Goal: Check status: Check status

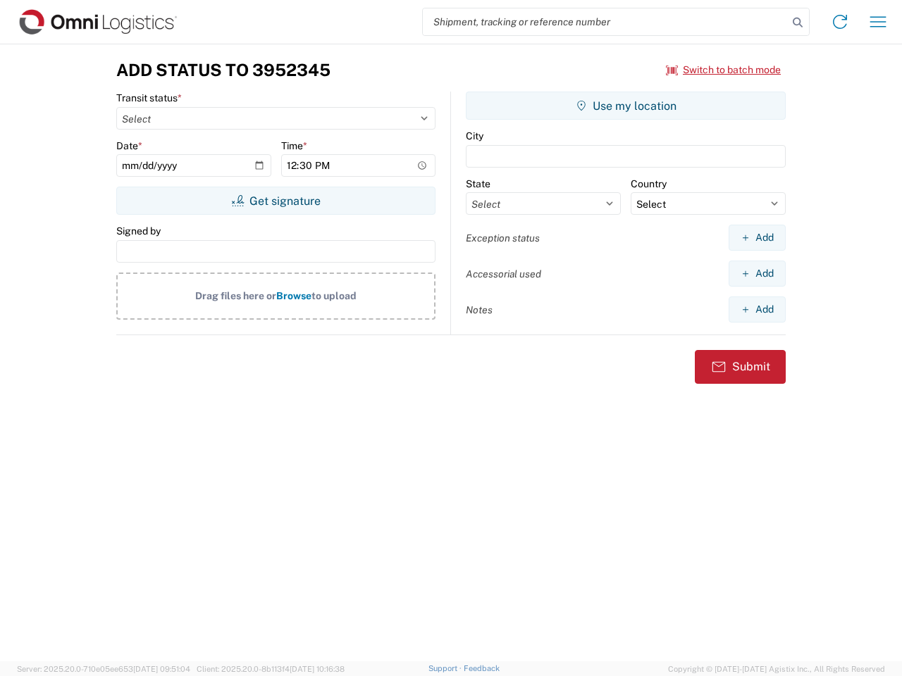
click at [605, 22] on input "search" at bounding box center [605, 21] width 365 height 27
click at [797, 23] on icon at bounding box center [798, 23] width 20 height 20
click at [840, 22] on icon at bounding box center [839, 22] width 23 height 23
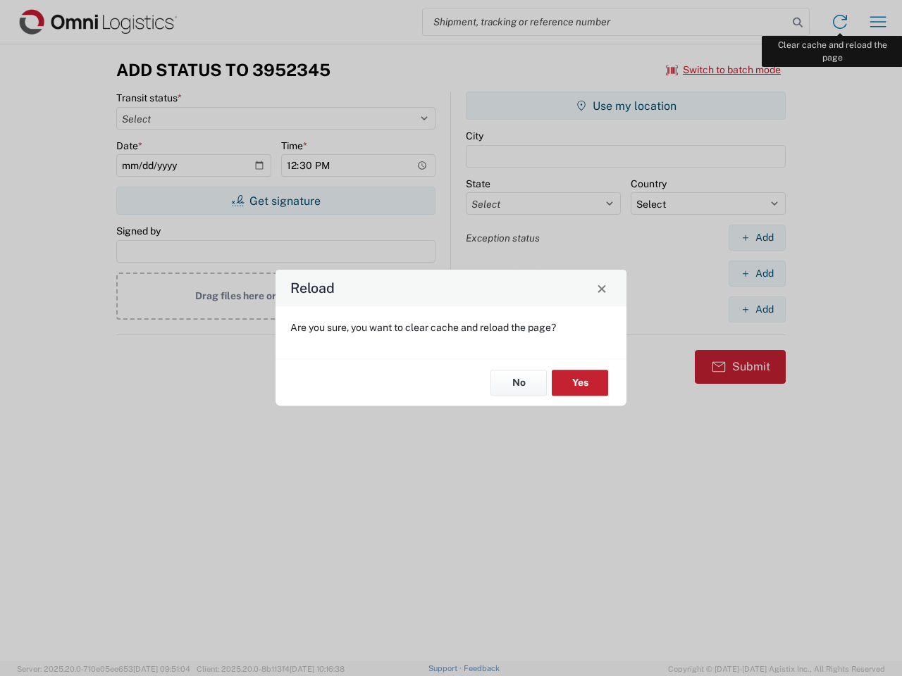
click at [878, 22] on div "Reload Are you sure, you want to clear cache and reload the page? No Yes" at bounding box center [451, 338] width 902 height 676
click at [723, 70] on div "Reload Are you sure, you want to clear cache and reload the page? No Yes" at bounding box center [451, 338] width 902 height 676
click at [275, 201] on div "Reload Are you sure, you want to clear cache and reload the page? No Yes" at bounding box center [451, 338] width 902 height 676
click at [626, 106] on div "Reload Are you sure, you want to clear cache and reload the page? No Yes" at bounding box center [451, 338] width 902 height 676
click at [757, 237] on div "Reload Are you sure, you want to clear cache and reload the page? No Yes" at bounding box center [451, 338] width 902 height 676
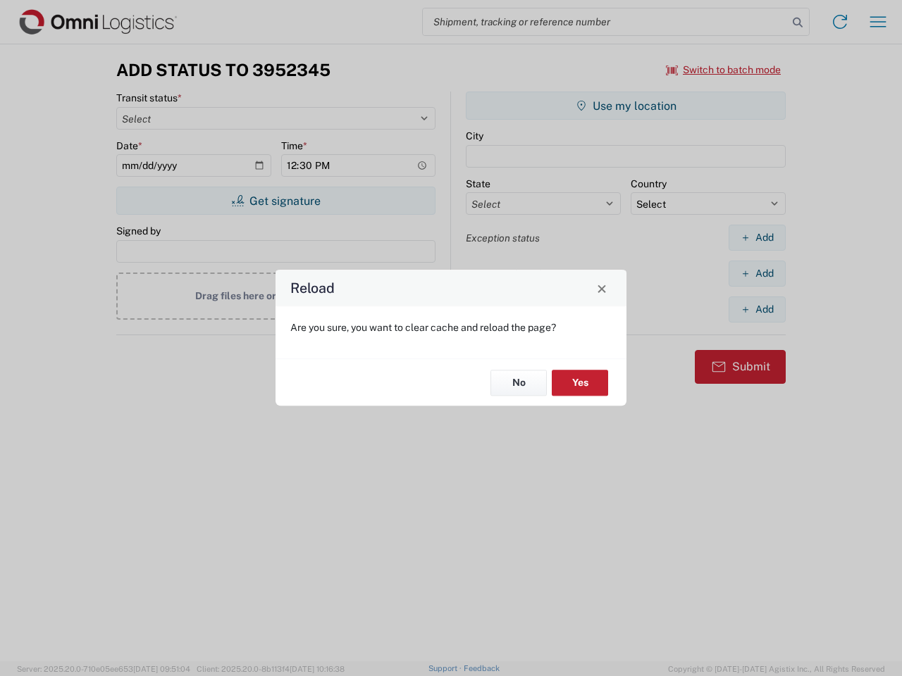
click at [757, 273] on div "Reload Are you sure, you want to clear cache and reload the page? No Yes" at bounding box center [451, 338] width 902 height 676
click at [757, 309] on div "Reload Are you sure, you want to clear cache and reload the page? No Yes" at bounding box center [451, 338] width 902 height 676
